Goal: Find specific page/section: Find specific page/section

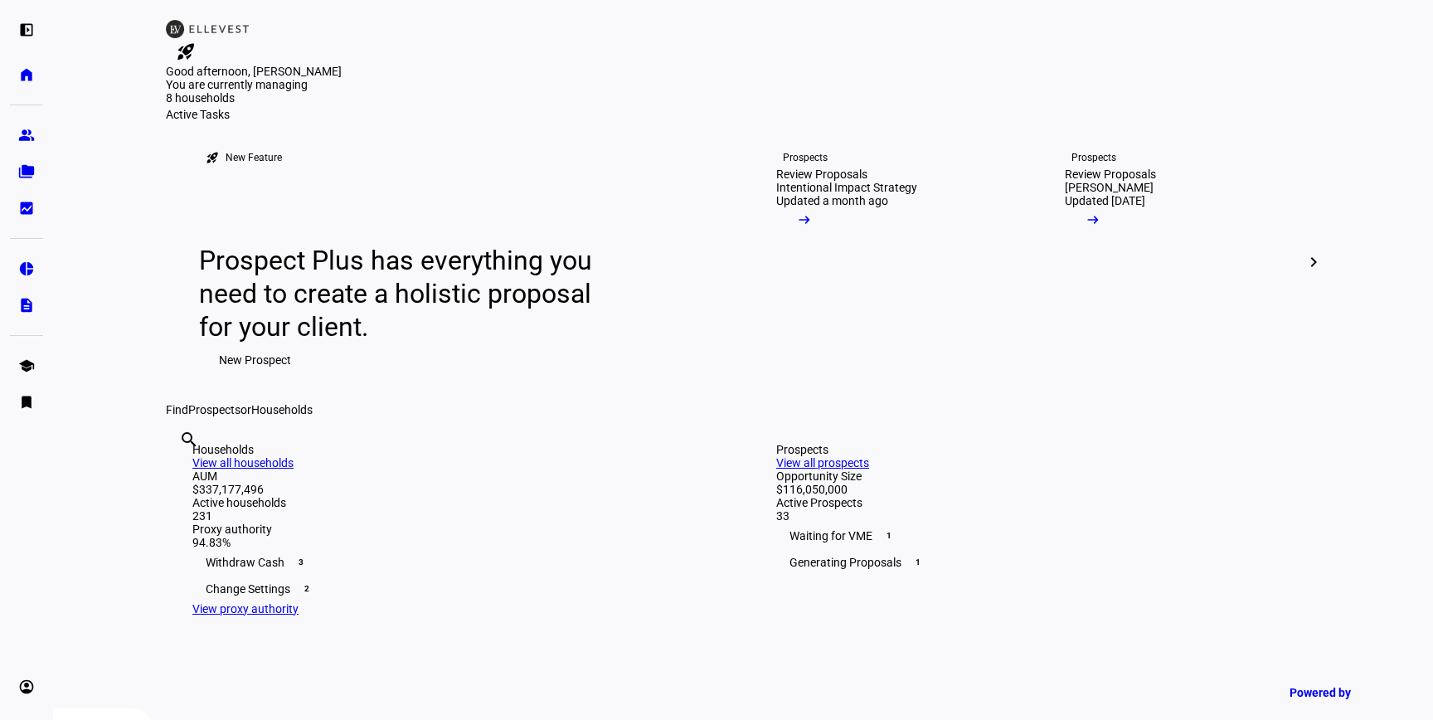
click at [182, 472] on input "text" at bounding box center [180, 462] width 3 height 20
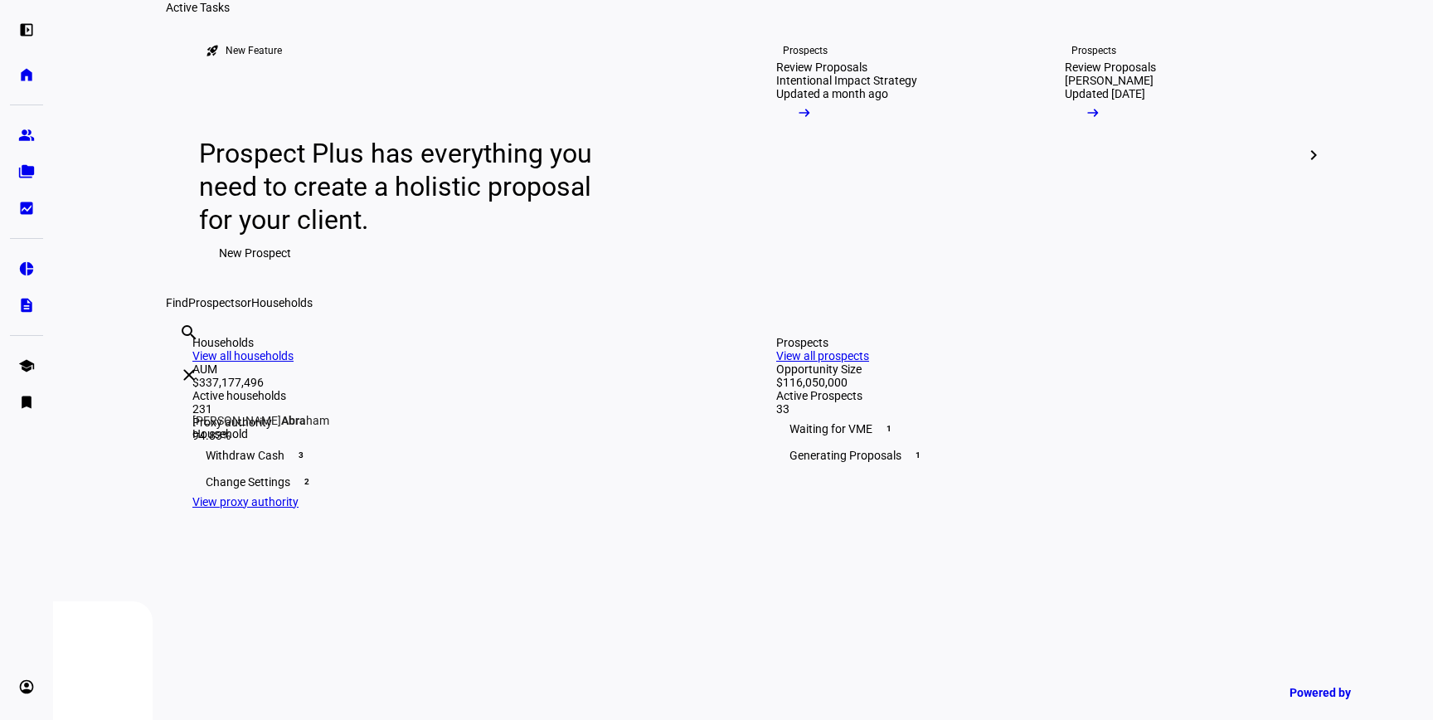
scroll to position [118, 0]
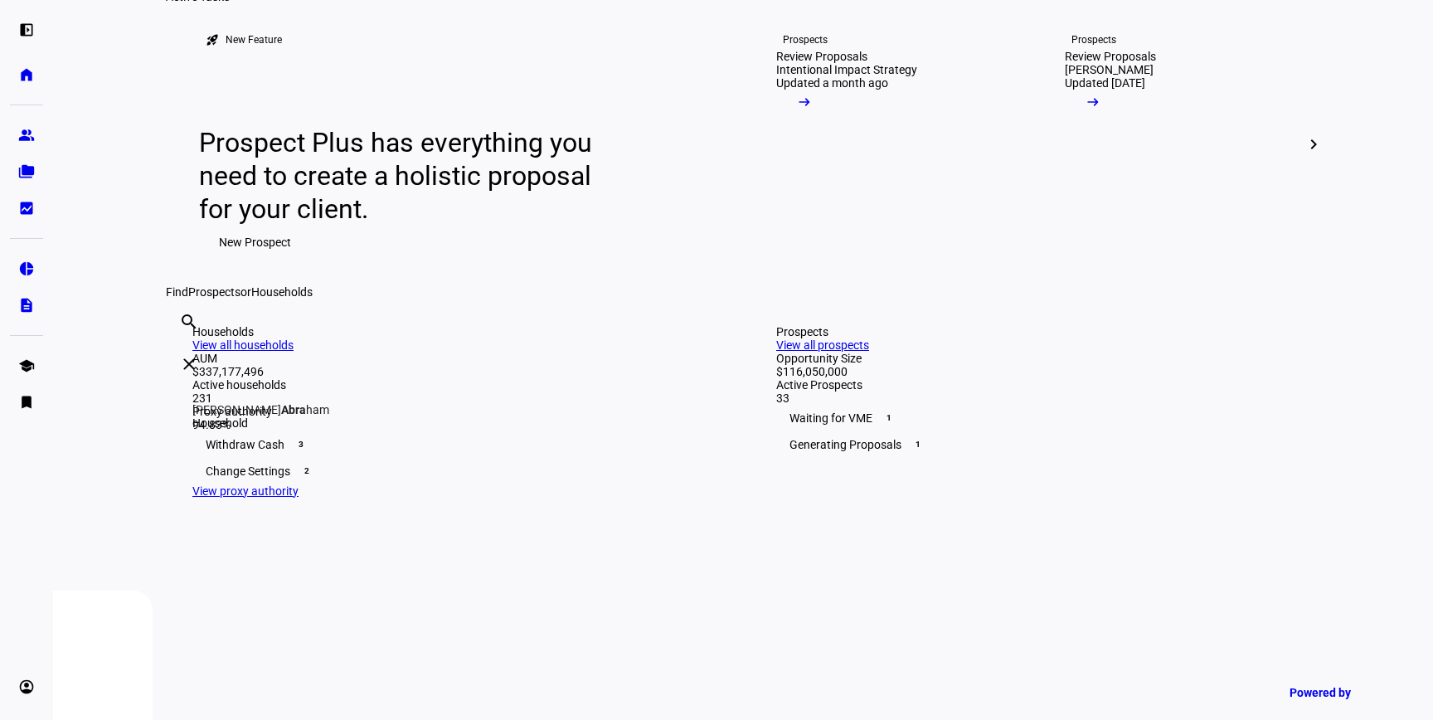
type input "abra"
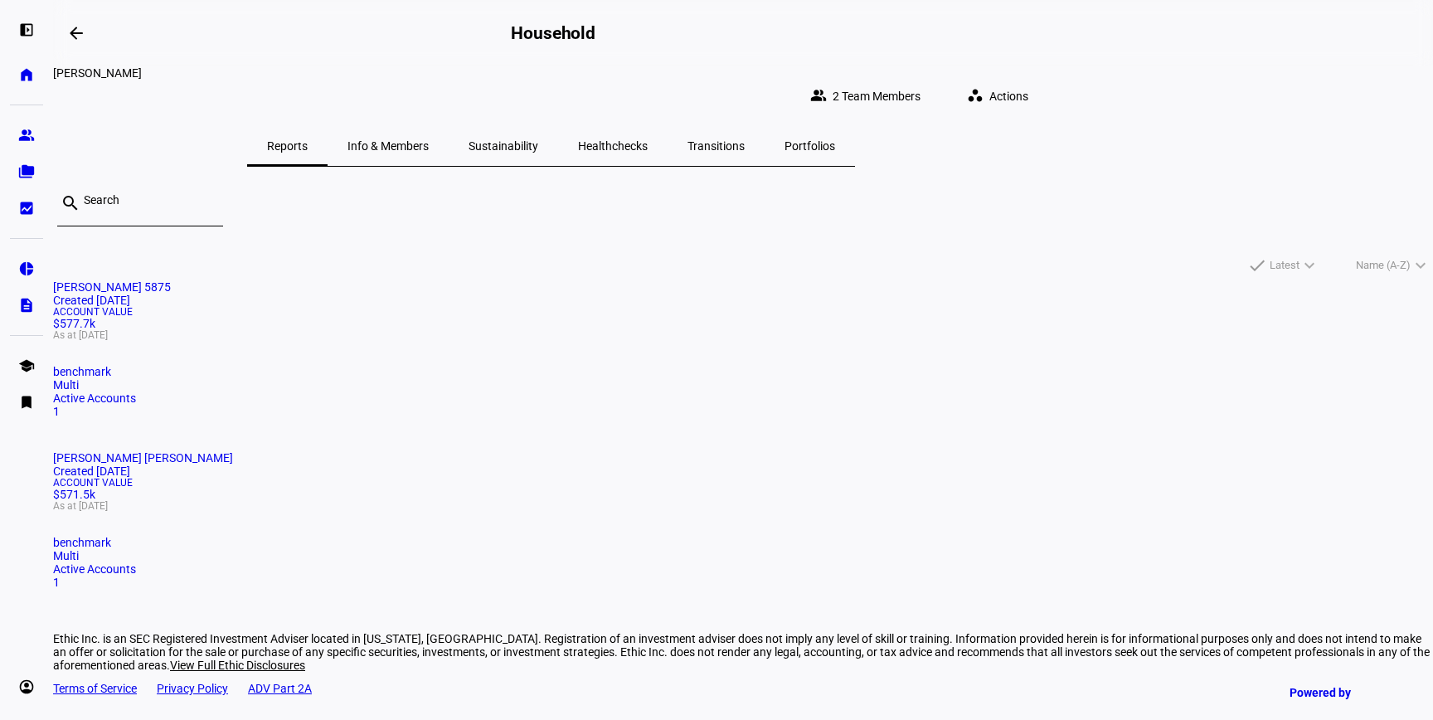
click at [835, 478] on span "Account Value" at bounding box center [743, 483] width 1380 height 10
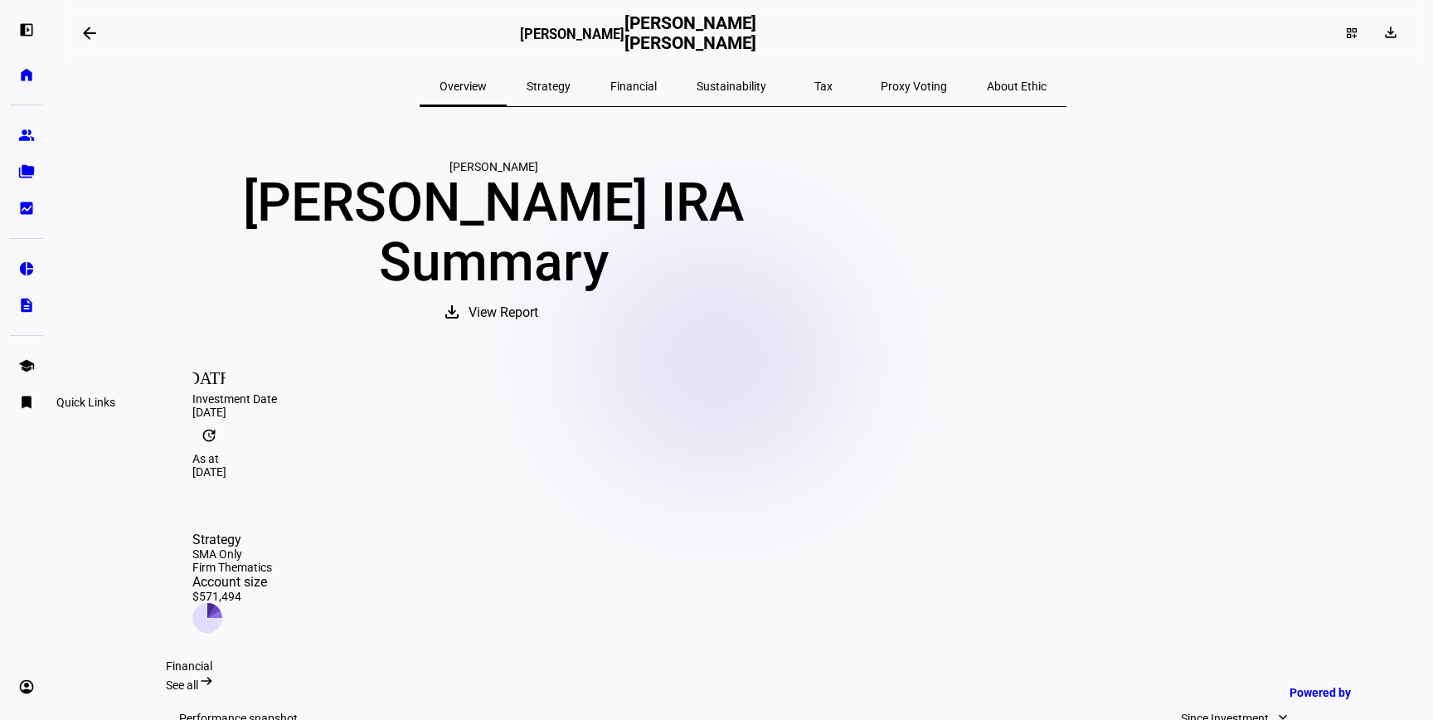
click at [27, 401] on eth-mat-symbol "bookmark" at bounding box center [26, 402] width 17 height 17
click at [158, 381] on link "Firm Report" at bounding box center [120, 391] width 199 height 33
